Goal: Find specific page/section: Find specific page/section

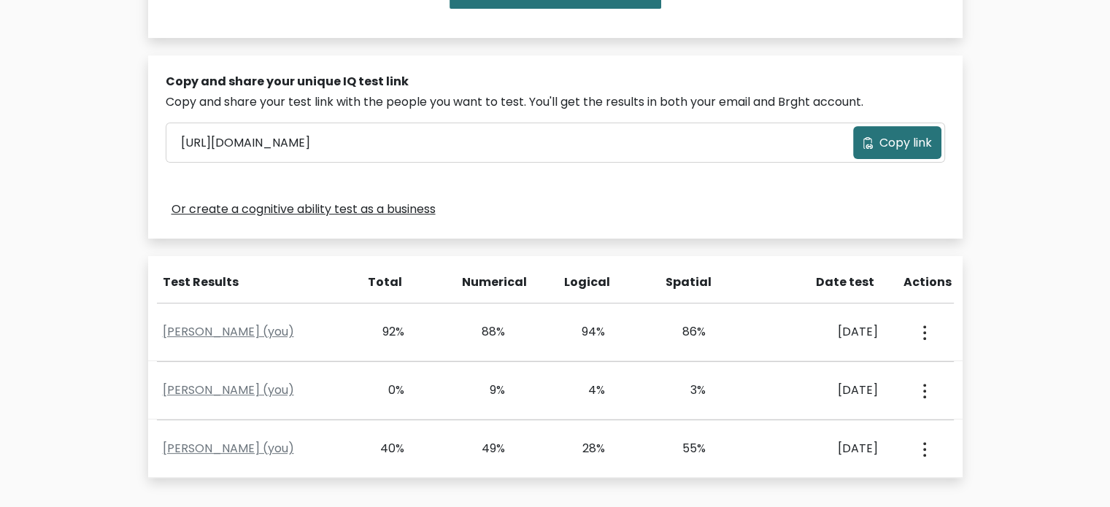
scroll to position [438, 0]
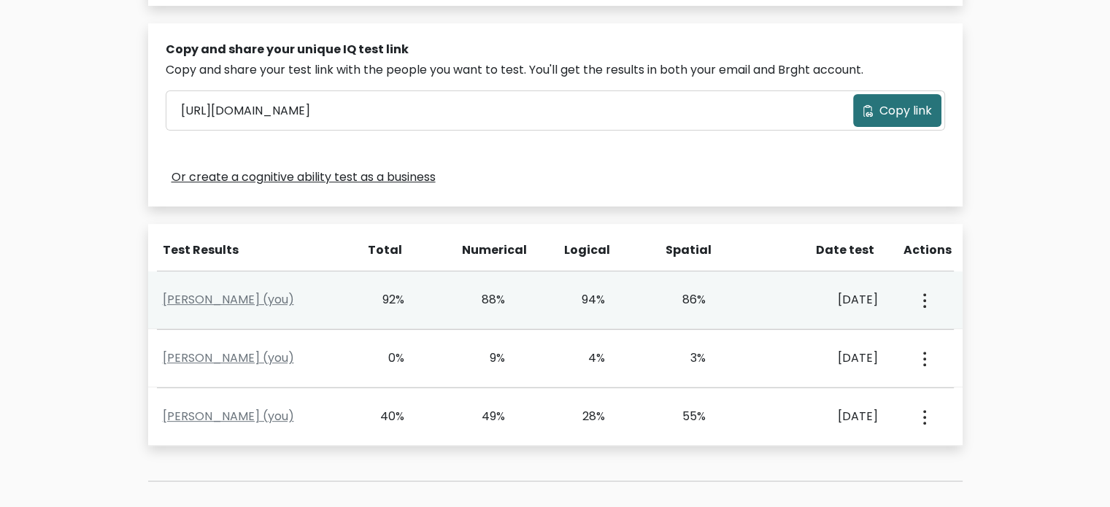
click at [930, 296] on div "View Profile" at bounding box center [923, 299] width 50 height 45
click at [919, 306] on button "button" at bounding box center [923, 299] width 12 height 45
click at [960, 342] on link "View Profile" at bounding box center [974, 342] width 115 height 23
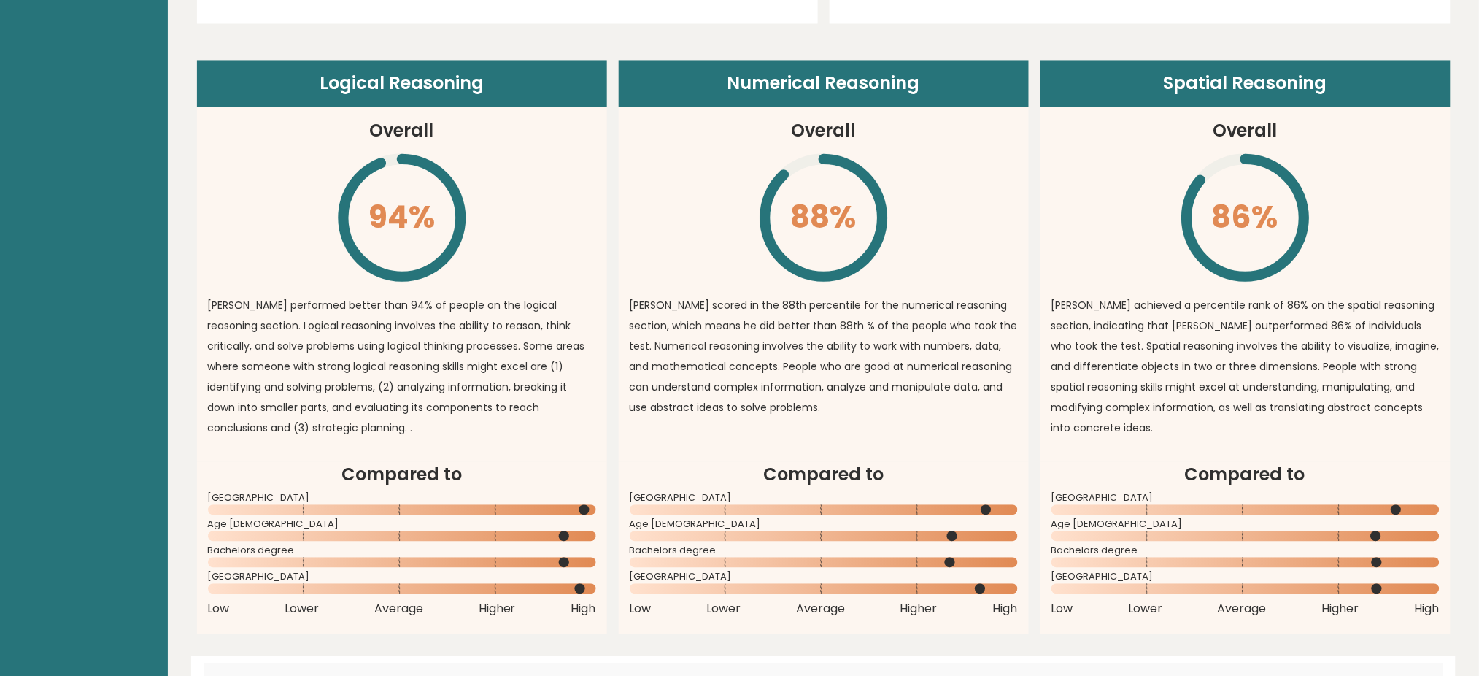
scroll to position [1094, 0]
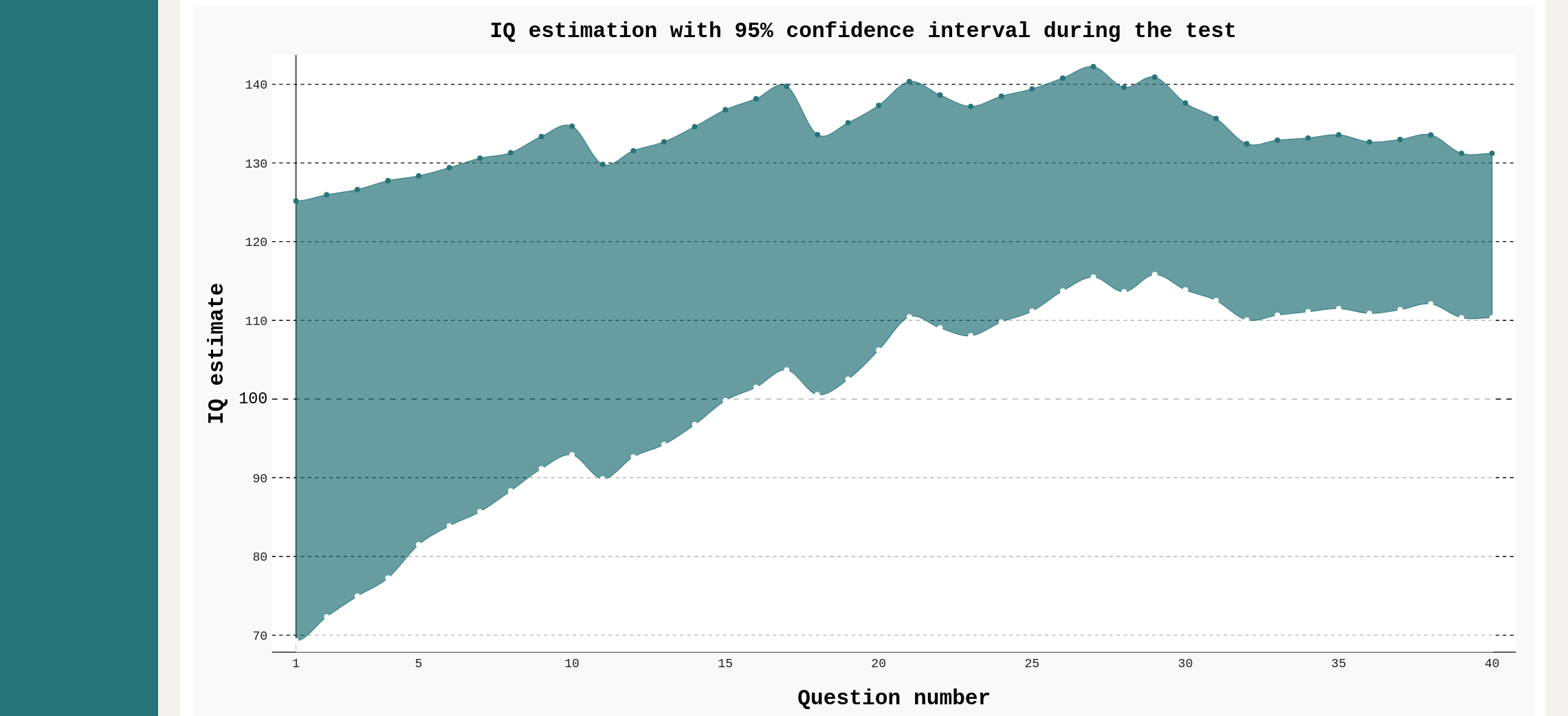
scroll to position [1661, 0]
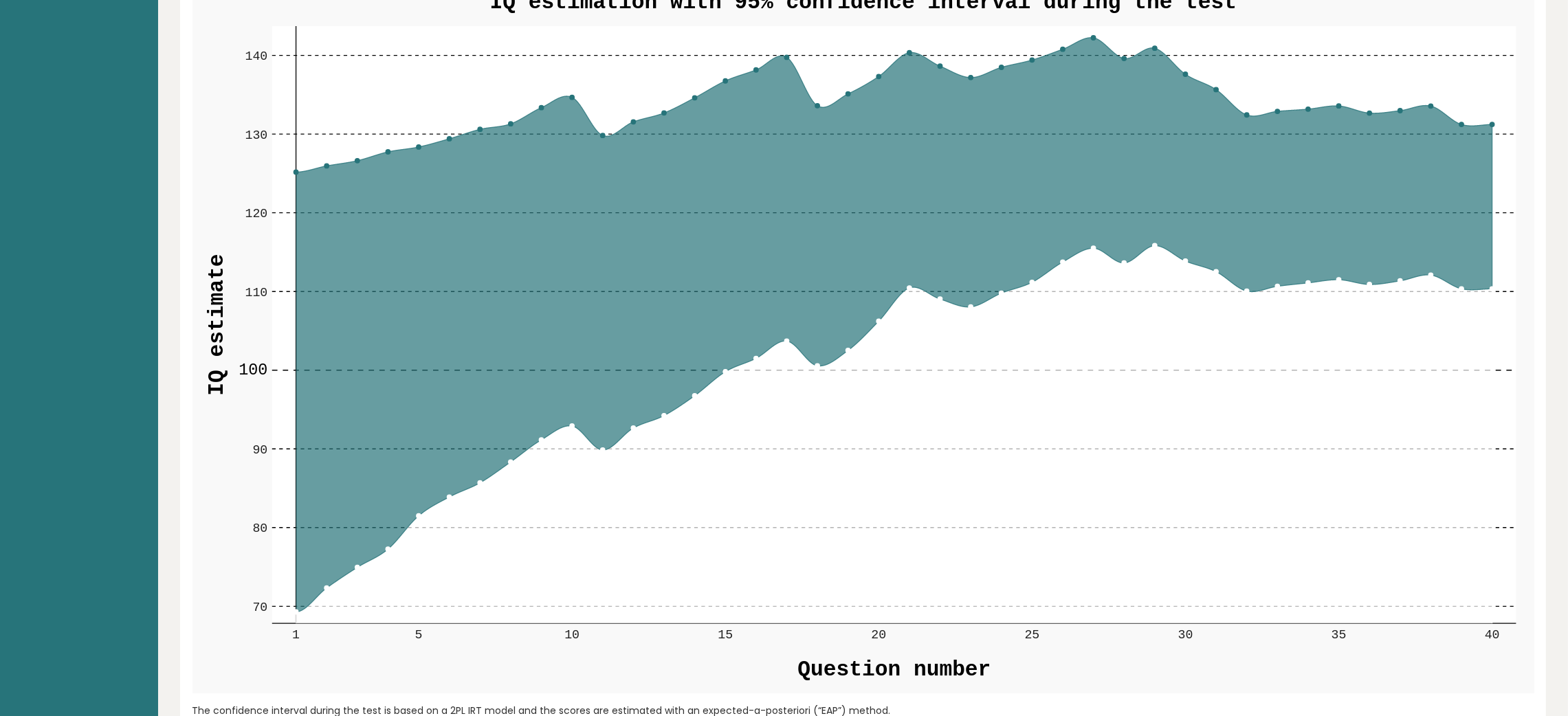
click at [1045, 477] on div "(private) Date: [DATE] Test: Full 30 minute IQ test Download PDF Downloading...…" at bounding box center [863, 533] width 1411 height 4388
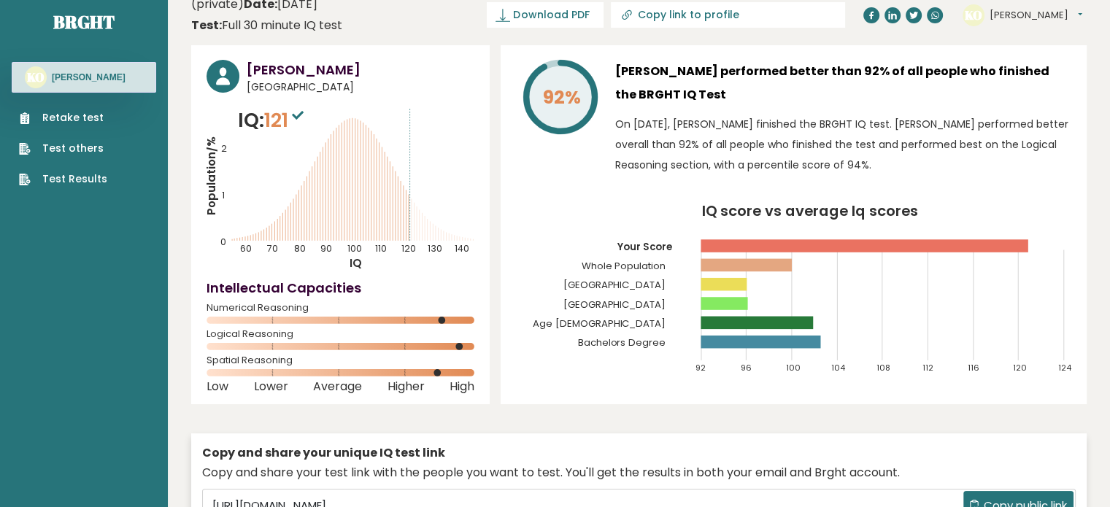
scroll to position [0, 0]
